Goal: Task Accomplishment & Management: Manage account settings

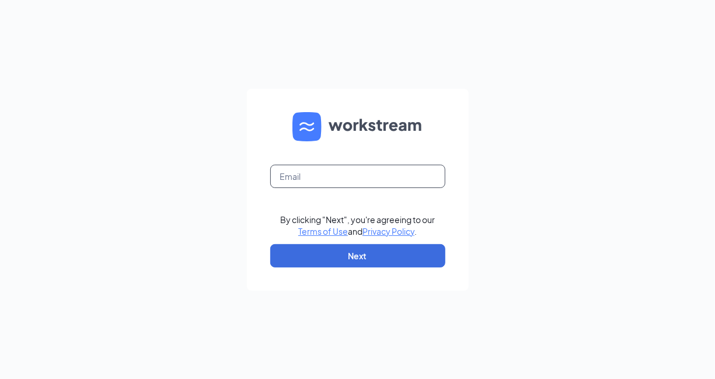
click at [327, 184] on input "text" at bounding box center [357, 176] width 175 height 23
type input "loopsz1118@gmail.com"
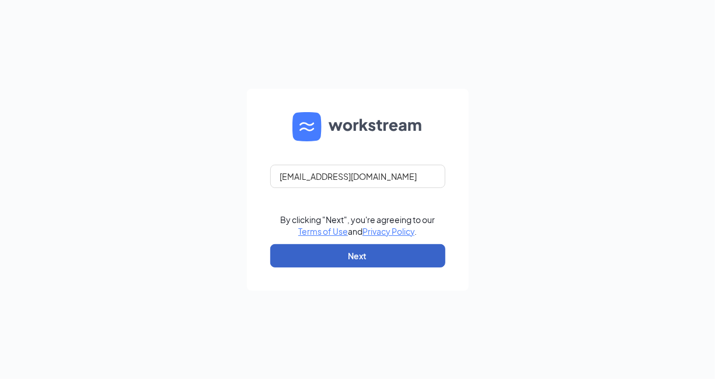
click at [353, 255] on button "Next" at bounding box center [357, 255] width 175 height 23
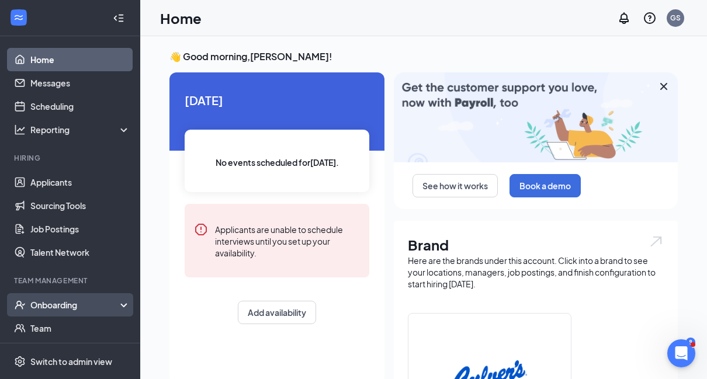
click at [51, 311] on div "Onboarding" at bounding box center [70, 304] width 140 height 23
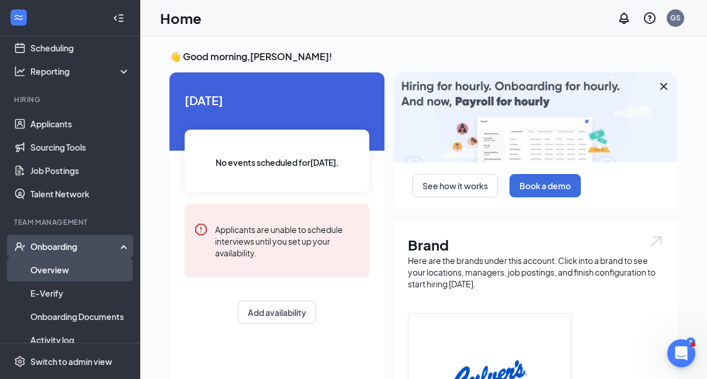
click at [52, 273] on link "Overview" at bounding box center [80, 269] width 100 height 23
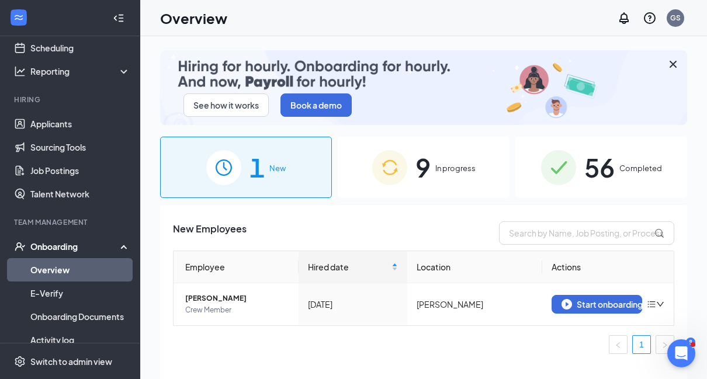
click at [482, 179] on div "9 In progress" at bounding box center [424, 167] width 172 height 61
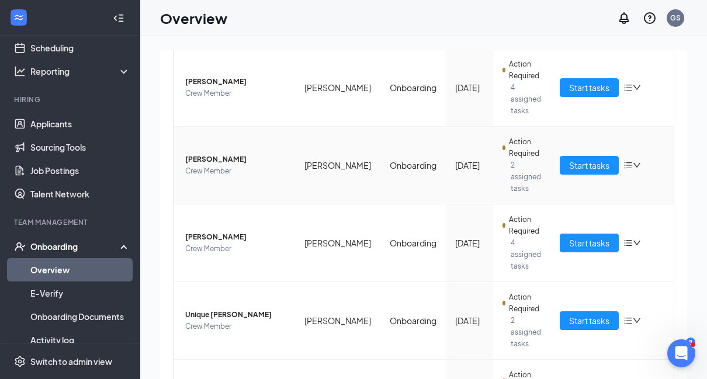
scroll to position [409, 0]
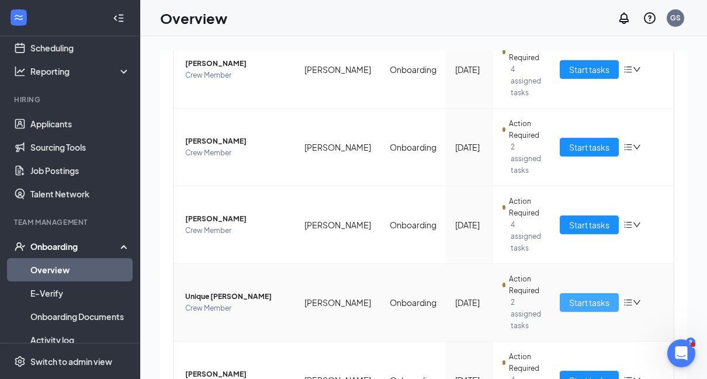
click at [572, 296] on span "Start tasks" at bounding box center [589, 302] width 40 height 13
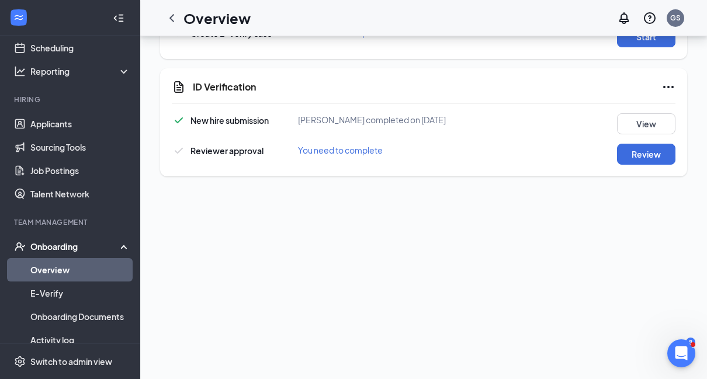
scroll to position [409, 0]
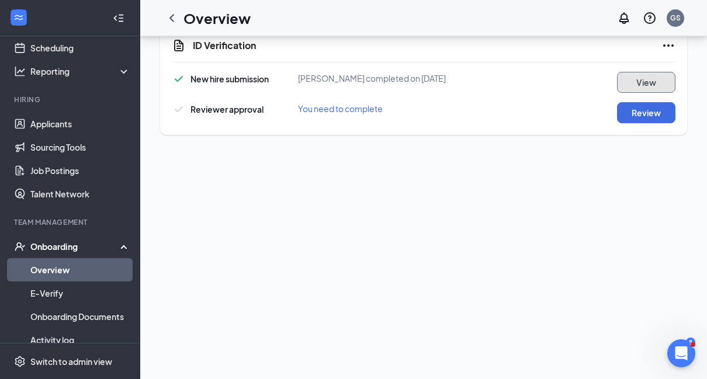
click at [631, 82] on button "View" at bounding box center [646, 82] width 58 height 21
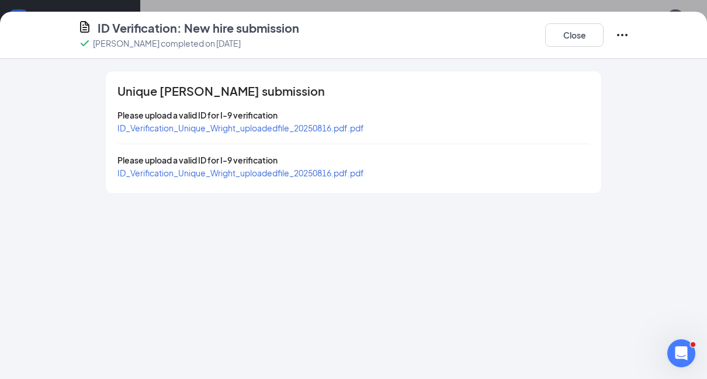
click at [289, 127] on span "ID_Verification_Unique_Wright_uploadedfile_20250816.pdf.pdf" at bounding box center [240, 128] width 246 height 11
click at [338, 169] on span "ID_Verification_Unique_Wright_uploadedfile_20250816.pdf.pdf" at bounding box center [240, 173] width 246 height 11
click at [559, 38] on button "Close" at bounding box center [574, 34] width 58 height 23
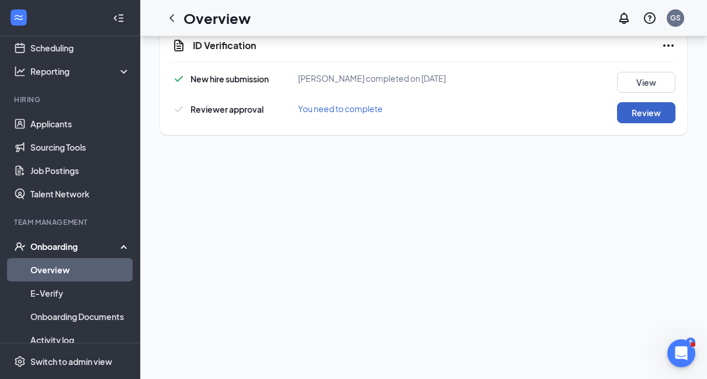
click at [637, 109] on button "Review" at bounding box center [646, 112] width 58 height 21
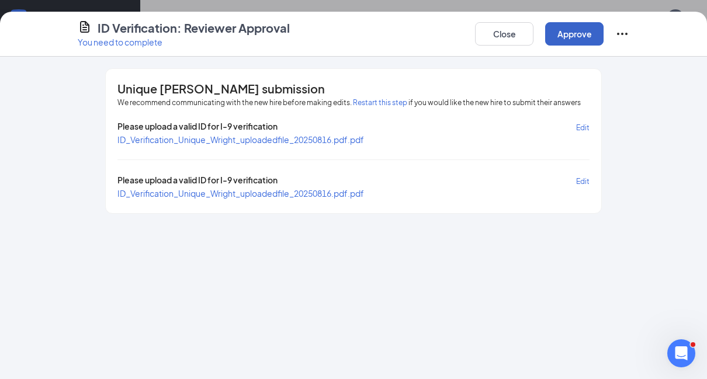
click at [571, 38] on button "Approve" at bounding box center [574, 33] width 58 height 23
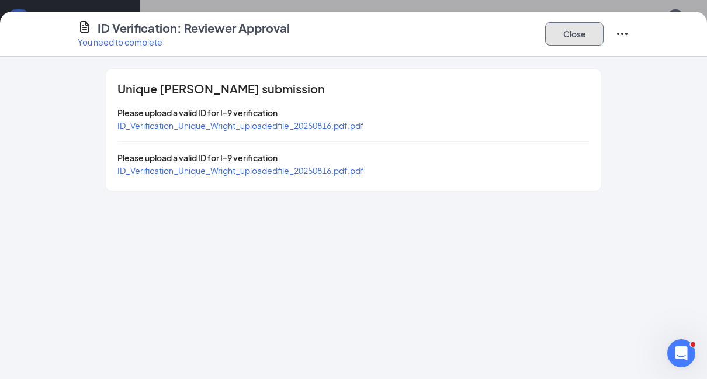
click at [570, 40] on button "Close" at bounding box center [574, 33] width 58 height 23
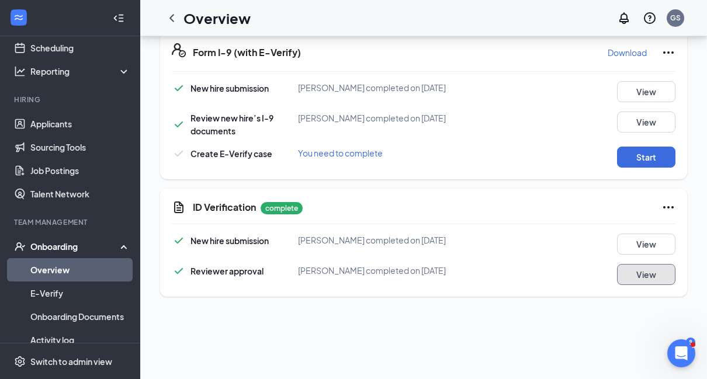
scroll to position [135, 0]
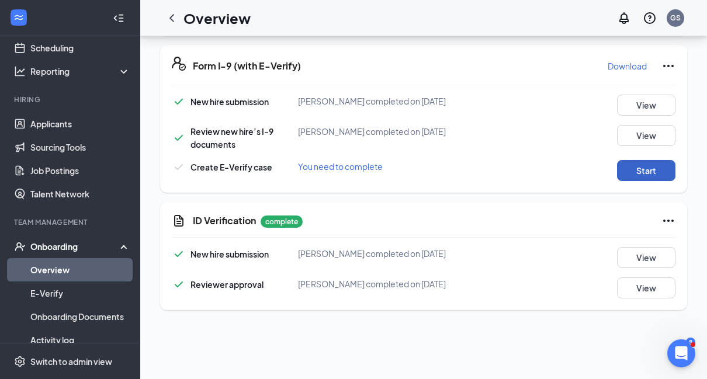
click at [628, 171] on button "Start" at bounding box center [646, 170] width 58 height 21
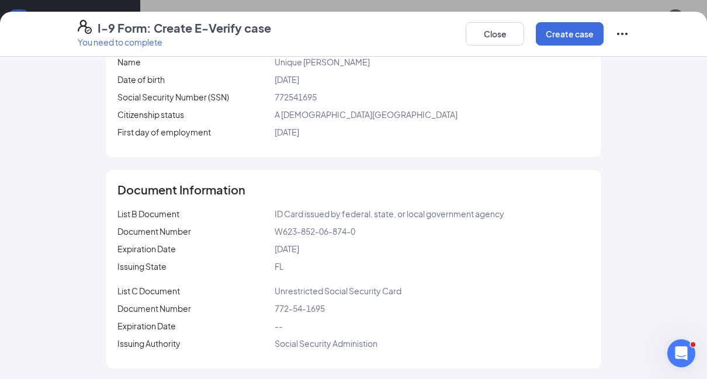
scroll to position [121, 0]
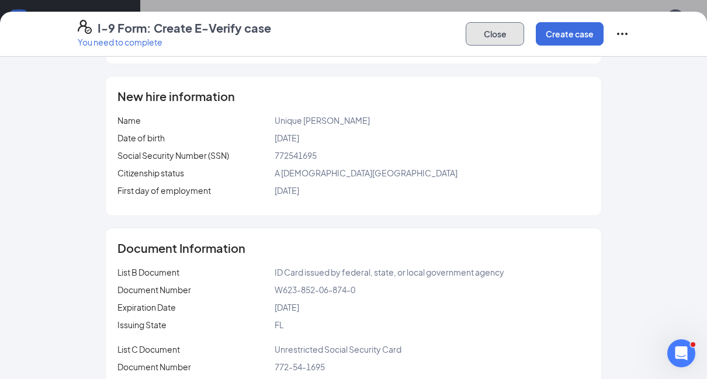
click at [491, 33] on button "Close" at bounding box center [494, 33] width 58 height 23
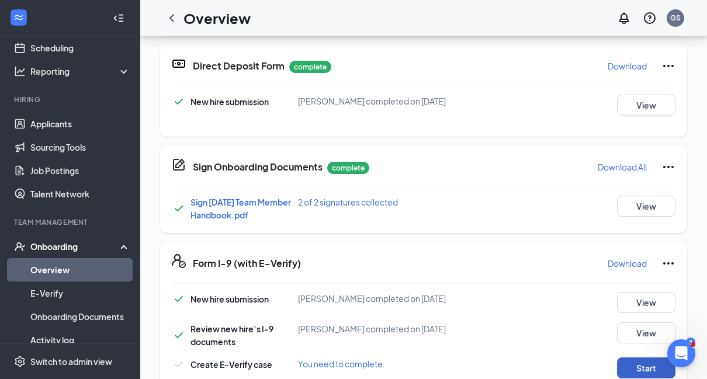
scroll to position [297, 0]
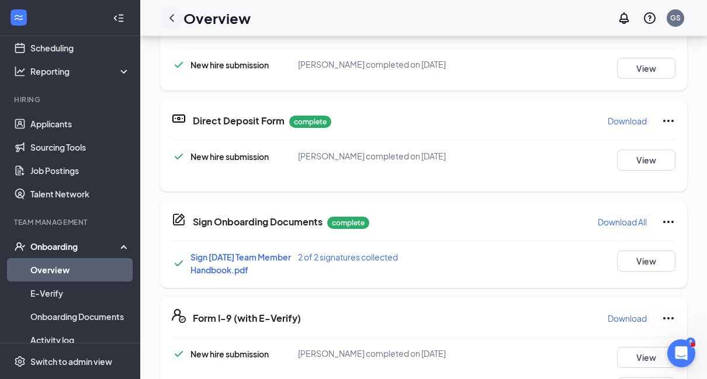
click at [171, 20] on icon "ChevronLeft" at bounding box center [172, 18] width 14 height 14
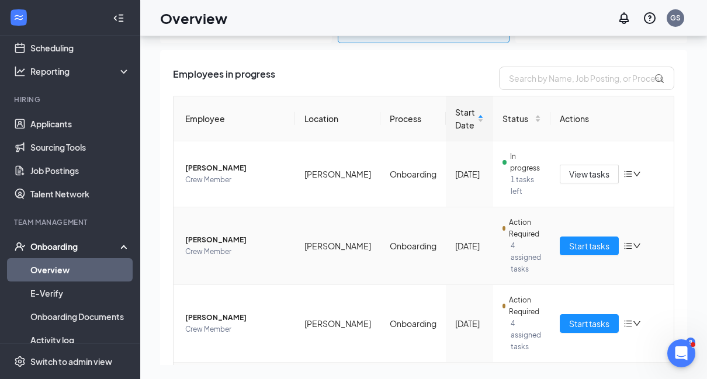
scroll to position [175, 0]
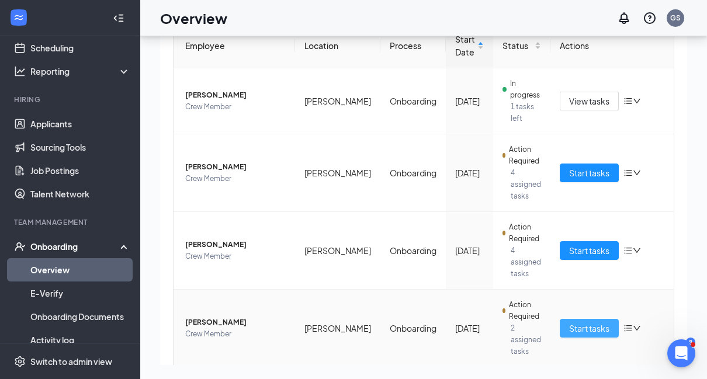
click at [585, 322] on span "Start tasks" at bounding box center [589, 328] width 40 height 13
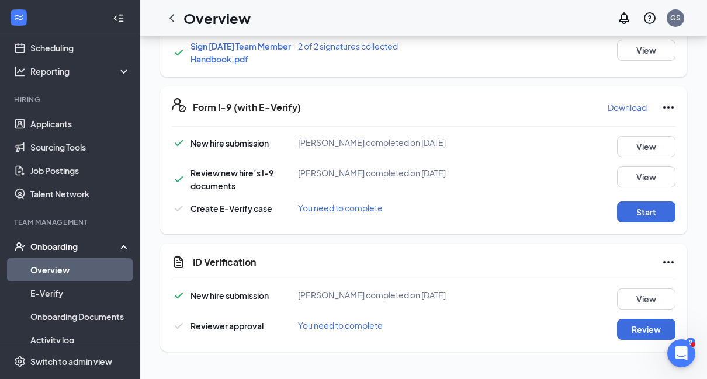
scroll to position [292, 0]
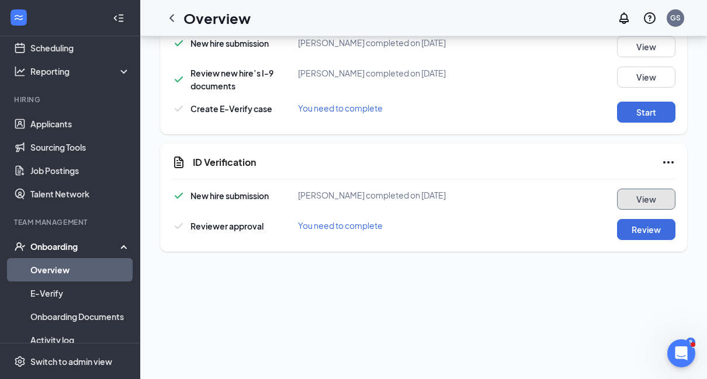
click at [647, 199] on button "View" at bounding box center [646, 199] width 58 height 21
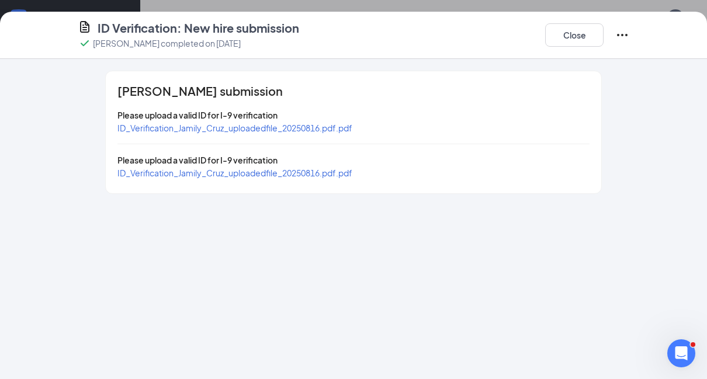
click at [277, 126] on span "ID_Verification_Jamily_Cruz_uploadedfile_20250816.pdf.pdf" at bounding box center [234, 128] width 235 height 11
click at [269, 171] on span "ID_Verification_Jamily_Cruz_uploadedfile_20250816.pdf.pdf" at bounding box center [234, 173] width 235 height 11
click at [595, 40] on button "Close" at bounding box center [574, 34] width 58 height 23
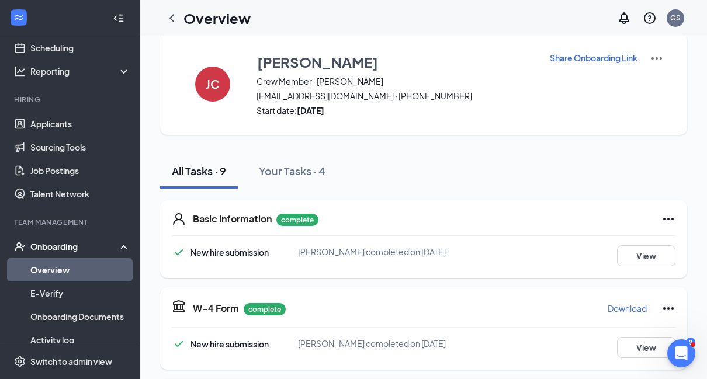
scroll to position [0, 0]
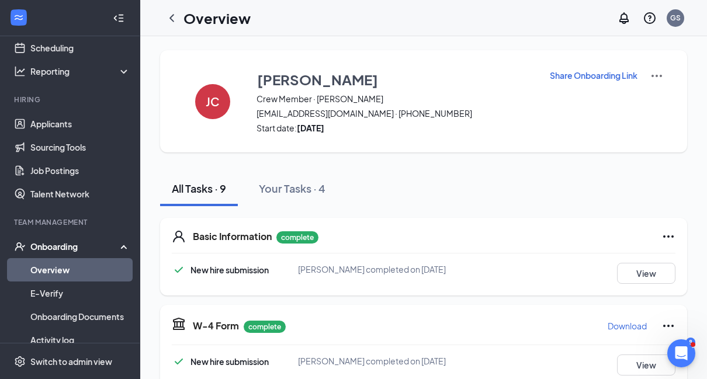
click at [173, 18] on icon "ChevronLeft" at bounding box center [172, 18] width 14 height 14
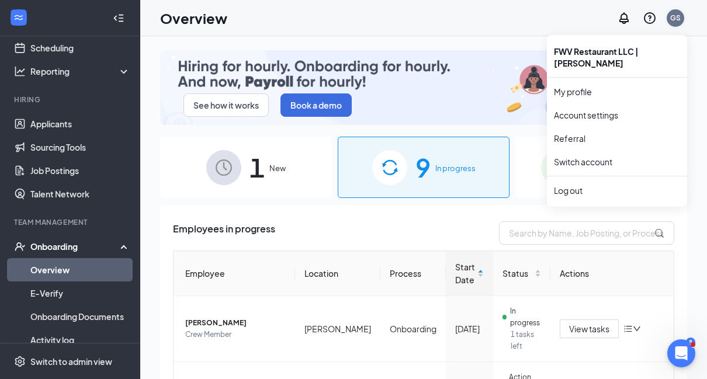
click at [682, 13] on div "GS" at bounding box center [674, 17] width 23 height 23
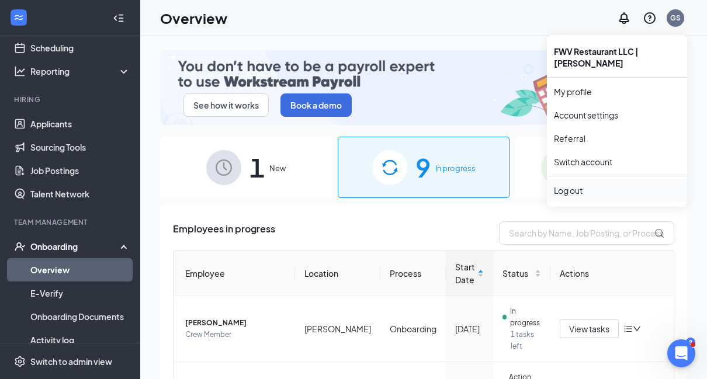
click at [582, 185] on div "Log out" at bounding box center [617, 191] width 126 height 12
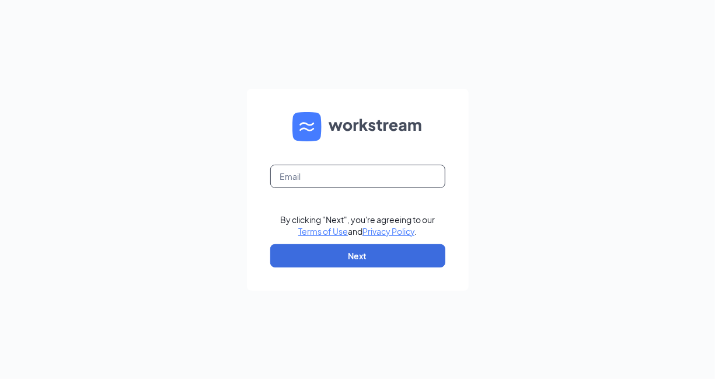
click at [285, 179] on input "text" at bounding box center [357, 176] width 175 height 23
type input "loopsz1118@gmail.com"
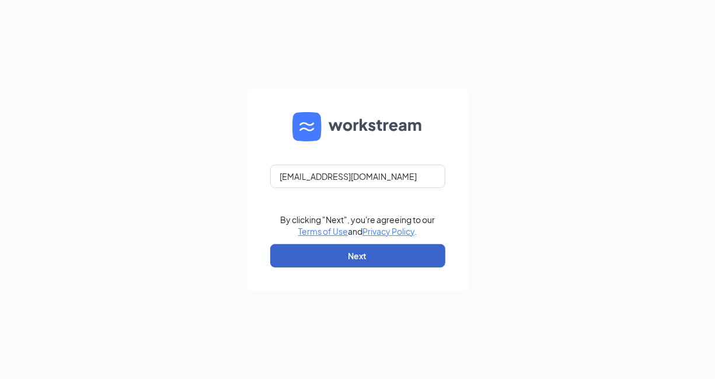
click at [343, 249] on button "Next" at bounding box center [357, 255] width 175 height 23
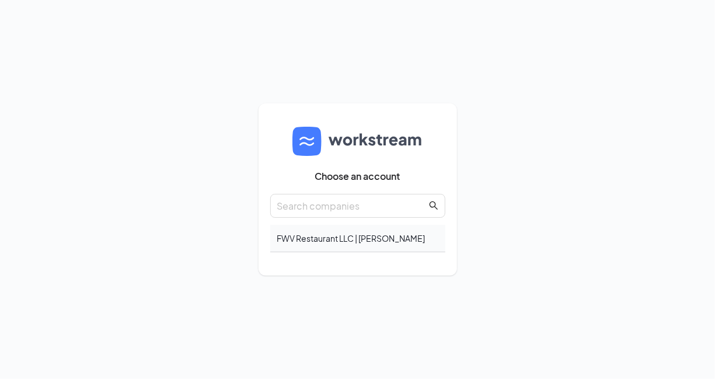
click at [342, 242] on div "FWV Restaurant LLC | Culver's" at bounding box center [357, 238] width 175 height 27
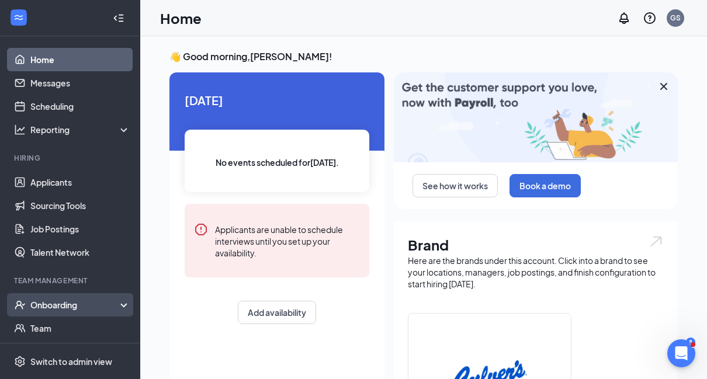
click at [79, 307] on div "Onboarding" at bounding box center [75, 305] width 90 height 12
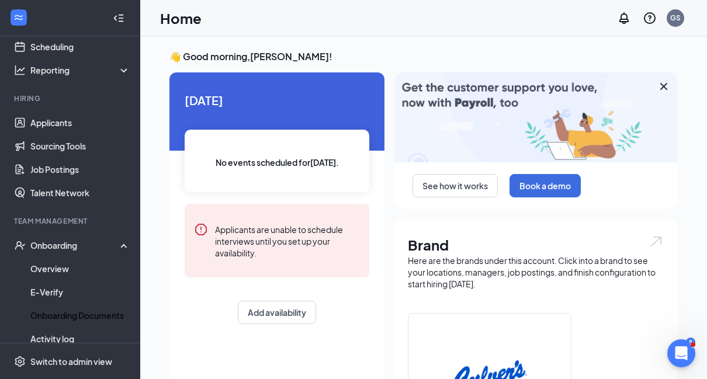
scroll to position [117, 0]
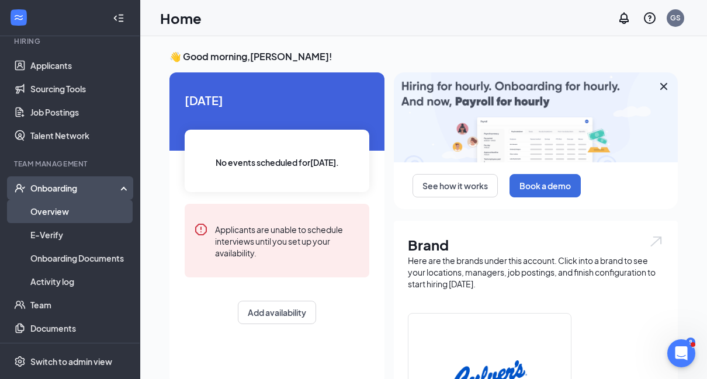
click at [72, 216] on link "Overview" at bounding box center [80, 211] width 100 height 23
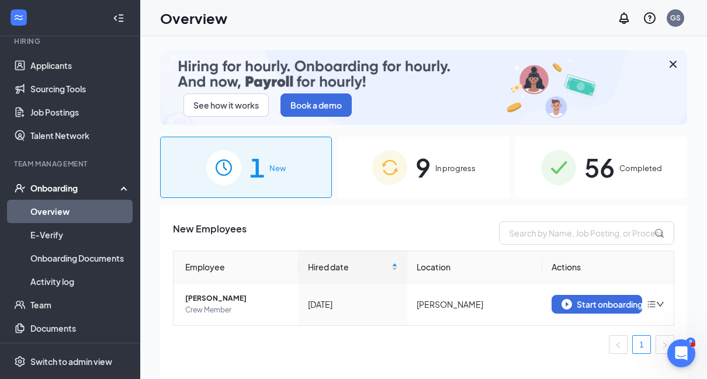
click at [444, 165] on span "In progress" at bounding box center [455, 168] width 40 height 12
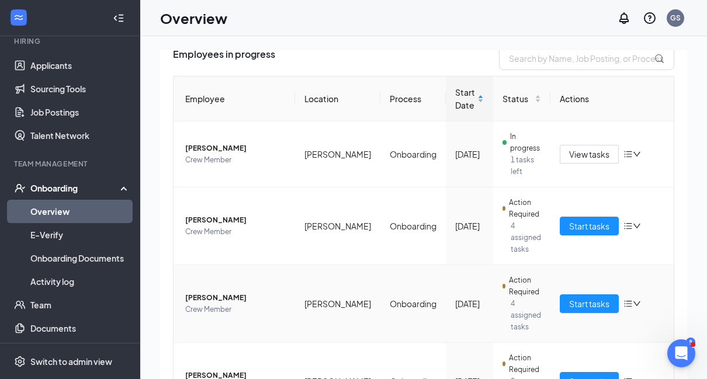
scroll to position [234, 0]
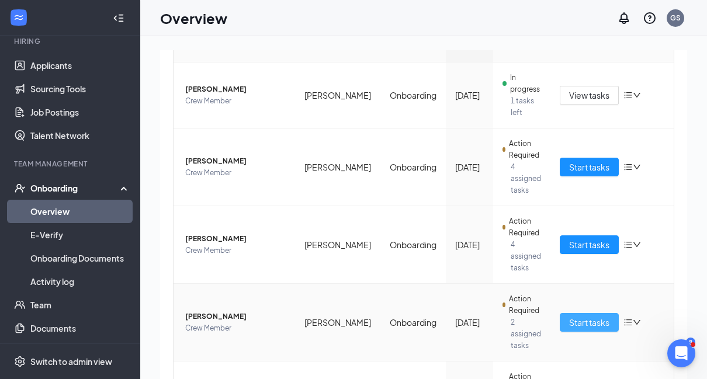
click at [569, 316] on span "Start tasks" at bounding box center [589, 322] width 40 height 13
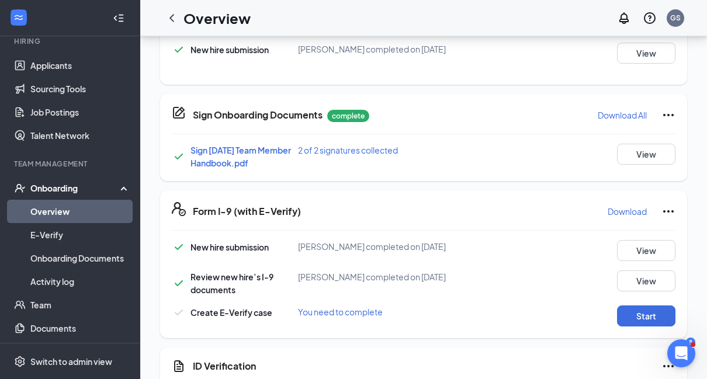
scroll to position [234, 0]
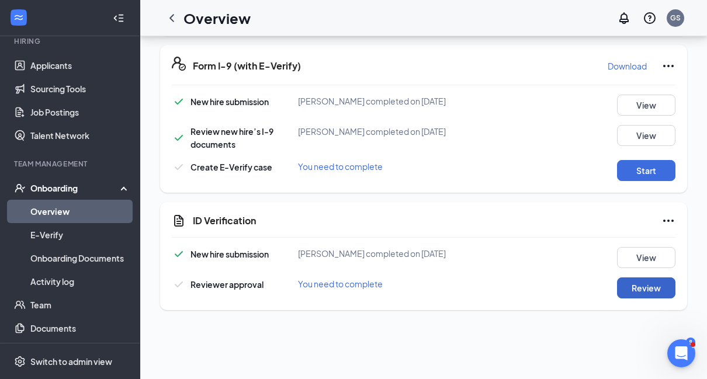
click at [637, 280] on button "Review" at bounding box center [646, 287] width 58 height 21
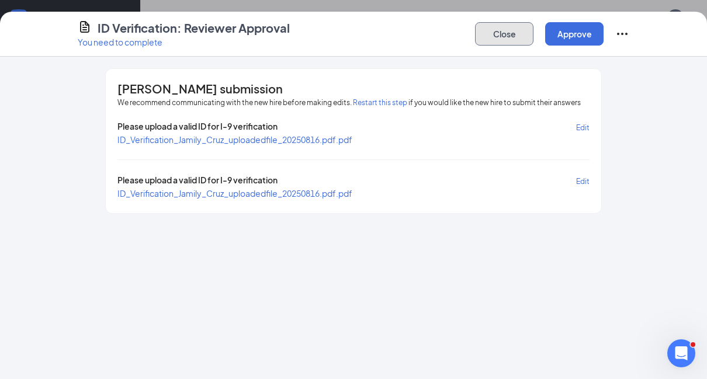
click at [498, 43] on button "Close" at bounding box center [504, 33] width 58 height 23
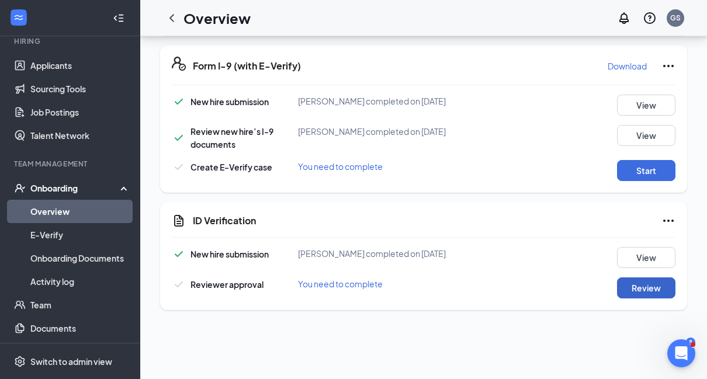
click at [638, 284] on button "Review" at bounding box center [646, 287] width 58 height 21
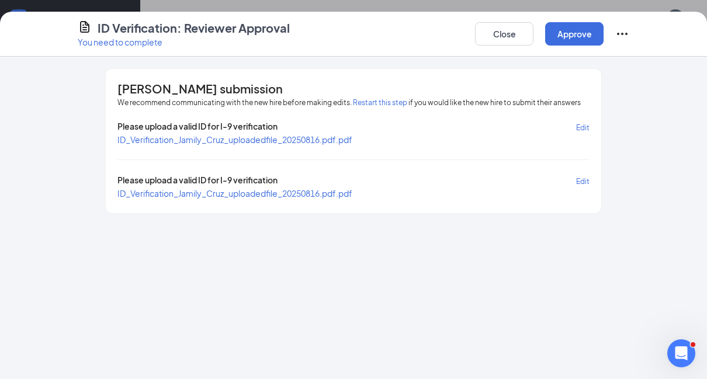
drag, startPoint x: 315, startPoint y: 177, endPoint x: 309, endPoint y: 186, distance: 10.9
click at [311, 185] on div "Please upload a valid ID for I-9 verification Edit" at bounding box center [353, 180] width 472 height 13
click at [334, 143] on span "ID_Verification_Jamily_Cruz_uploadedfile_20250816.pdf.pdf" at bounding box center [234, 139] width 235 height 11
click at [563, 30] on button "Approve" at bounding box center [574, 33] width 58 height 23
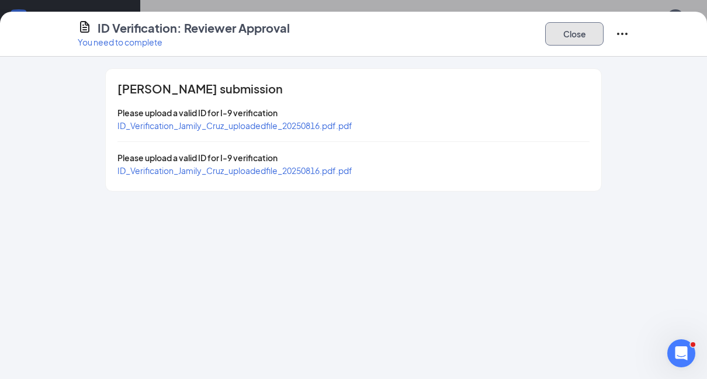
click at [585, 39] on button "Close" at bounding box center [574, 33] width 58 height 23
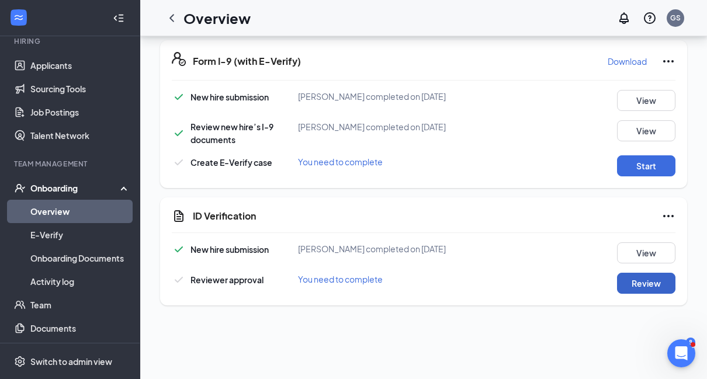
scroll to position [311, 0]
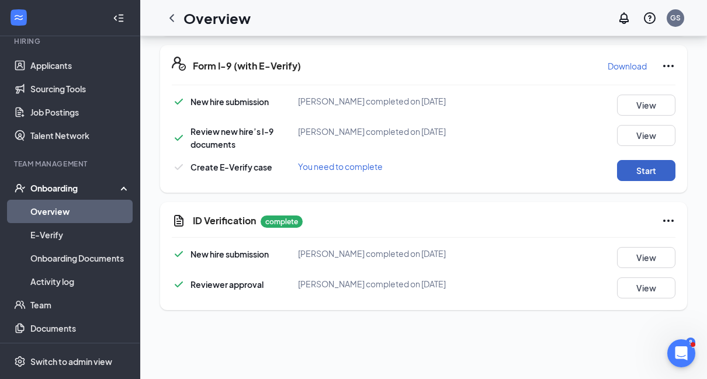
click at [630, 171] on button "Start" at bounding box center [646, 170] width 58 height 21
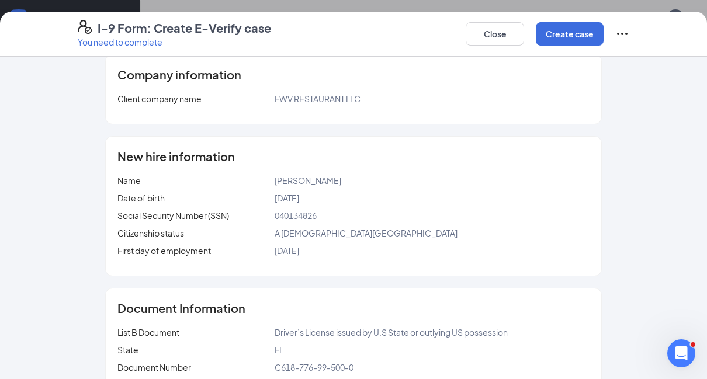
scroll to position [0, 0]
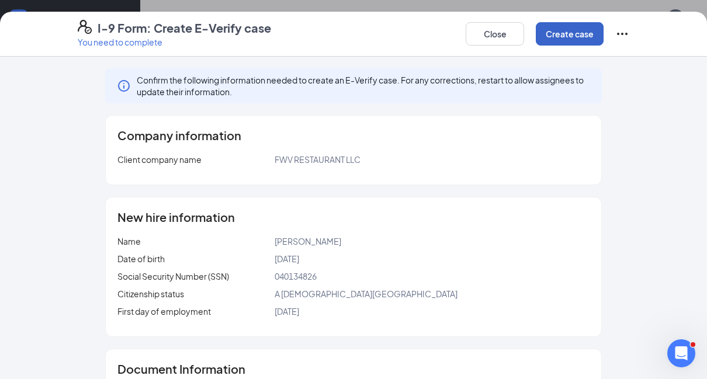
click at [557, 32] on button "Create case" at bounding box center [570, 33] width 68 height 23
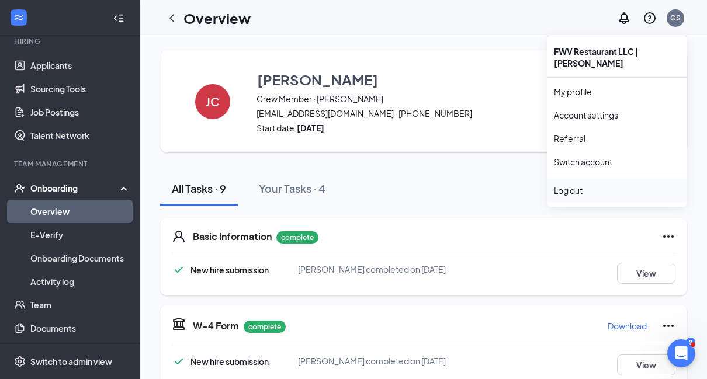
click at [574, 185] on div "Log out" at bounding box center [617, 191] width 126 height 12
